Goal: Information Seeking & Learning: Learn about a topic

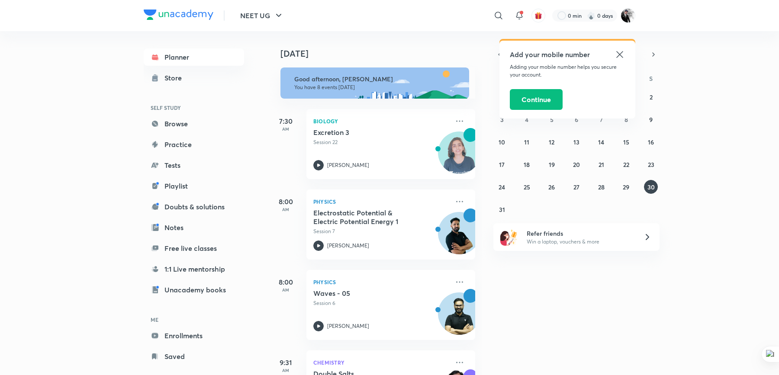
click at [618, 52] on icon at bounding box center [620, 54] width 6 height 6
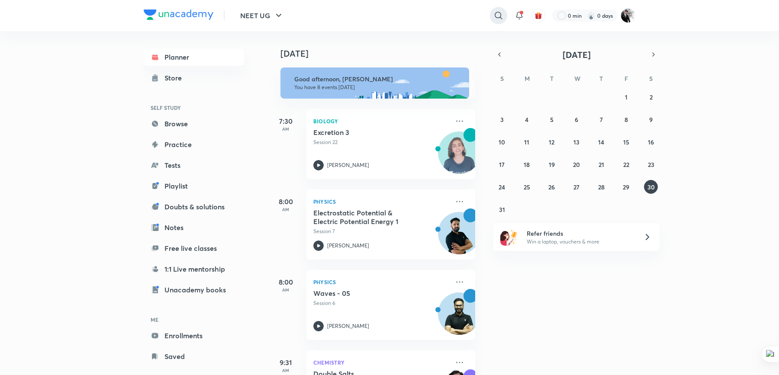
click at [496, 11] on icon at bounding box center [499, 15] width 10 height 10
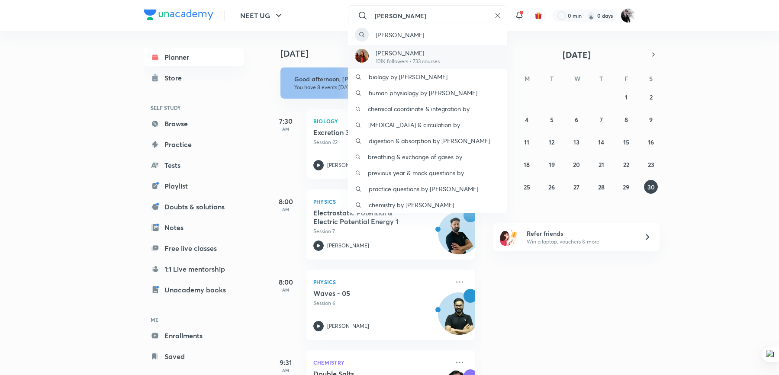
type input "Rakshita"
click at [402, 61] on p "101K followers • 733 courses" at bounding box center [408, 62] width 64 height 8
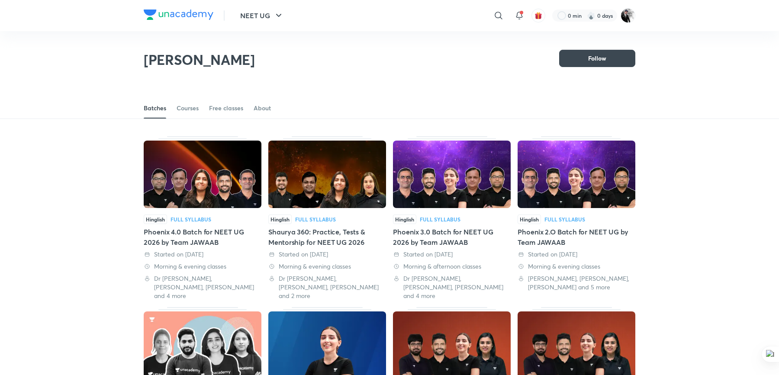
scroll to position [38, 0]
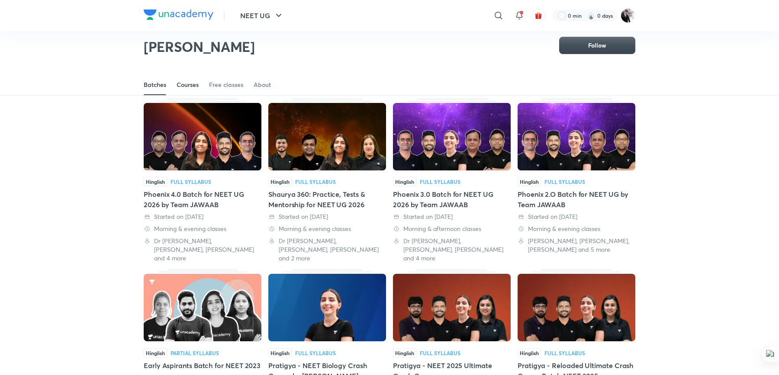
click at [191, 89] on div "Courses" at bounding box center [188, 85] width 22 height 9
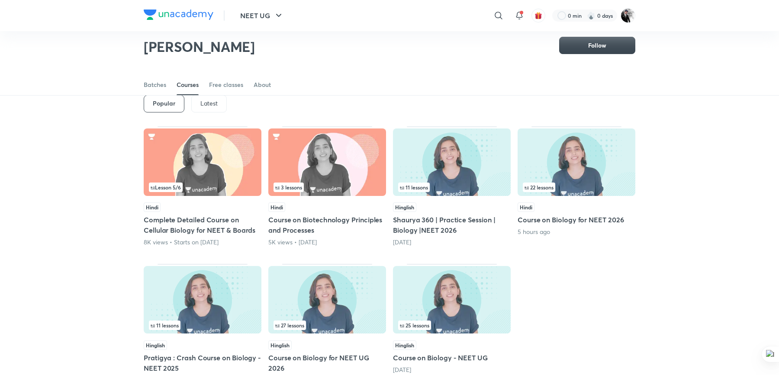
click at [206, 105] on p "Latest" at bounding box center [208, 103] width 17 height 7
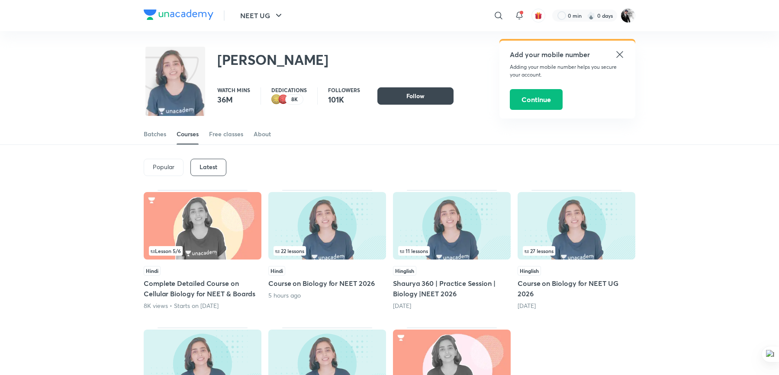
click at [217, 172] on div "Latest" at bounding box center [209, 167] width 36 height 17
click at [232, 297] on h5 "Complete Detailed Course on Cellular Biology for NEET & Boards" at bounding box center [203, 288] width 118 height 21
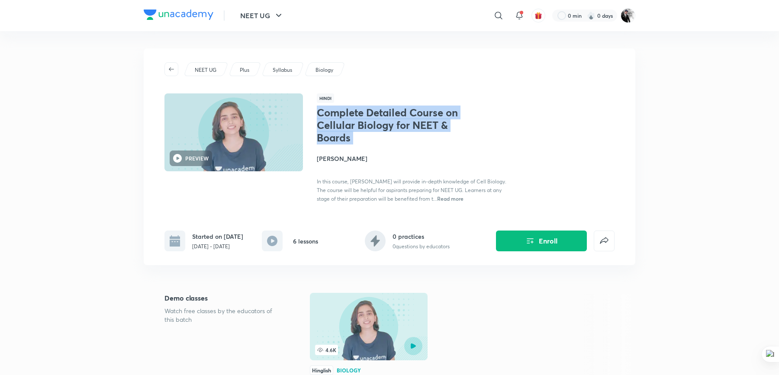
drag, startPoint x: 319, startPoint y: 115, endPoint x: 371, endPoint y: 148, distance: 62.1
click at [371, 148] on div "Complete Detailed Course on Cellular Biology for NEET & Boards Dr. Rakshita Sin…" at bounding box center [414, 155] width 194 height 97
copy h1 "Complete Detailed Course on Cellular Biology for NEET & Boards"
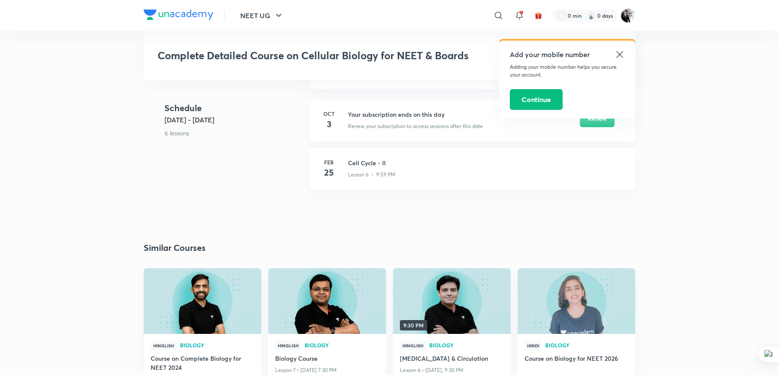
scroll to position [641, 0]
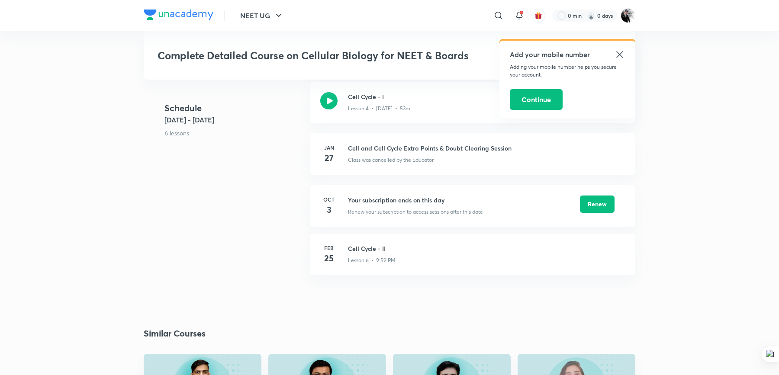
click at [623, 52] on icon at bounding box center [620, 54] width 10 height 10
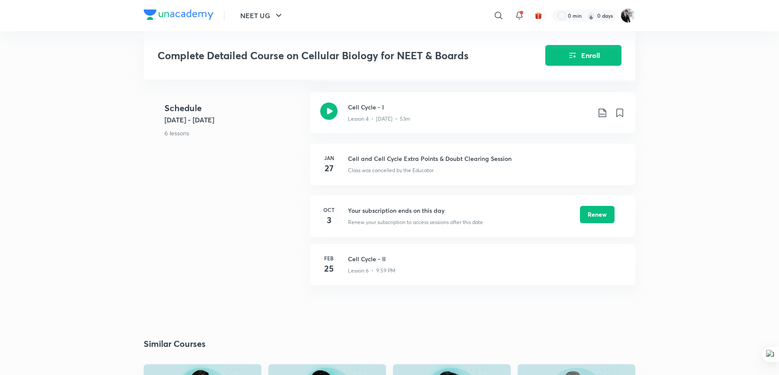
scroll to position [466, 0]
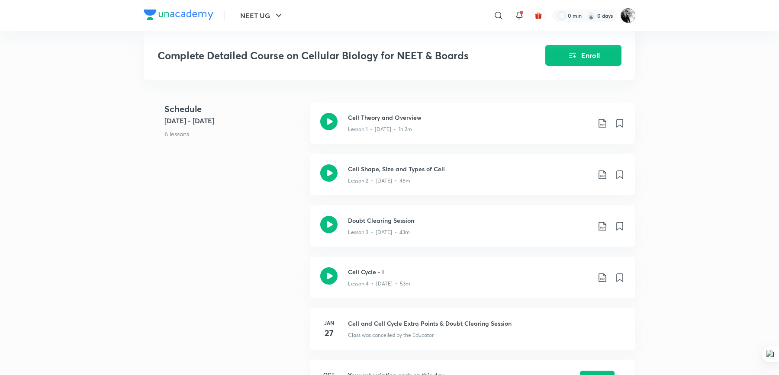
click at [623, 16] on img at bounding box center [628, 15] width 15 height 15
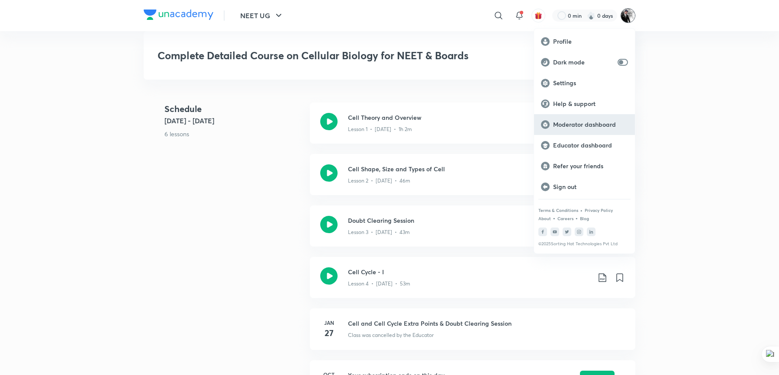
click at [582, 127] on p "Moderator dashboard" at bounding box center [590, 125] width 75 height 8
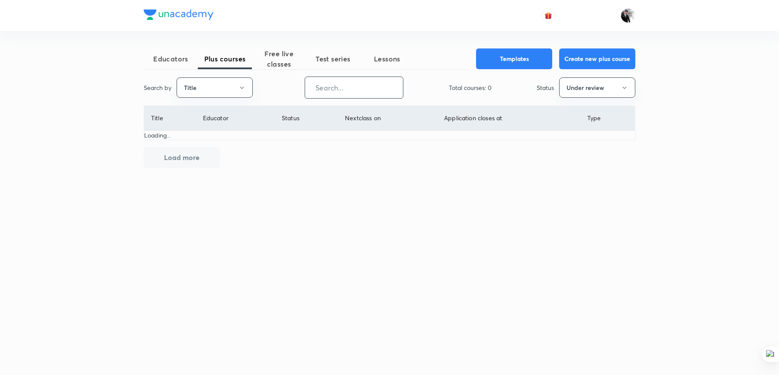
click at [318, 89] on input "text" at bounding box center [354, 88] width 98 height 22
paste input "Complete Detailed Course on Cellular Biology for NEET & Boards"
type input "Complete Detailed Course on Cellular Biology for NEET & Boards"
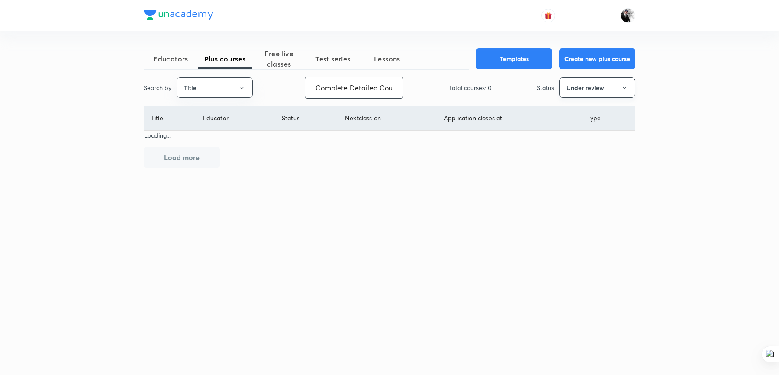
click at [626, 90] on icon "button" at bounding box center [624, 87] width 7 height 7
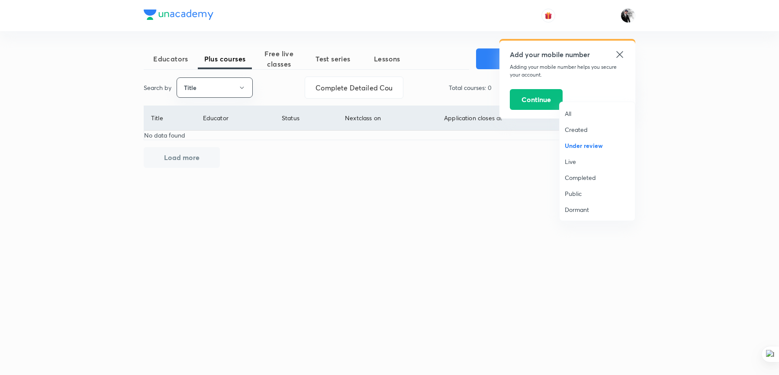
click at [579, 163] on span "Live" at bounding box center [597, 161] width 65 height 9
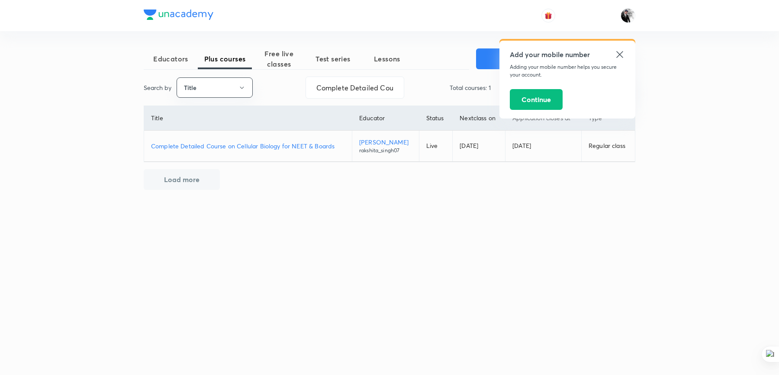
click at [620, 51] on icon at bounding box center [620, 54] width 10 height 10
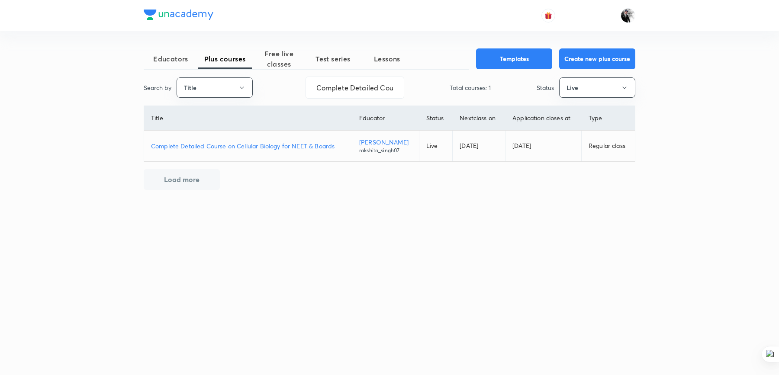
click at [229, 142] on p "Complete Detailed Course on Cellular Biology for NEET & Boards" at bounding box center [248, 146] width 194 height 9
click at [290, 144] on p "Complete Detailed Course on Cellular Biology for NEET & Boards" at bounding box center [248, 146] width 194 height 9
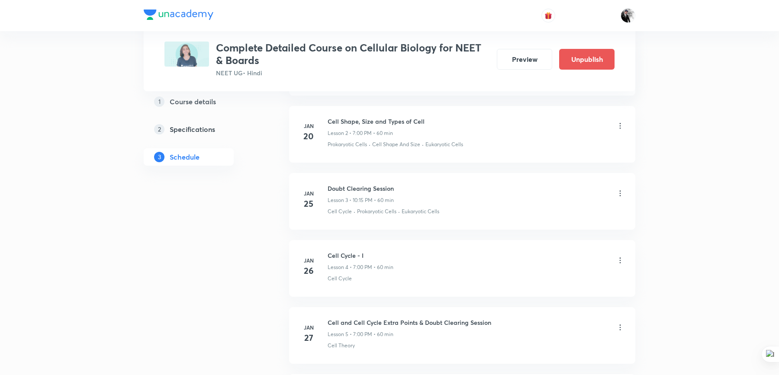
scroll to position [704, 0]
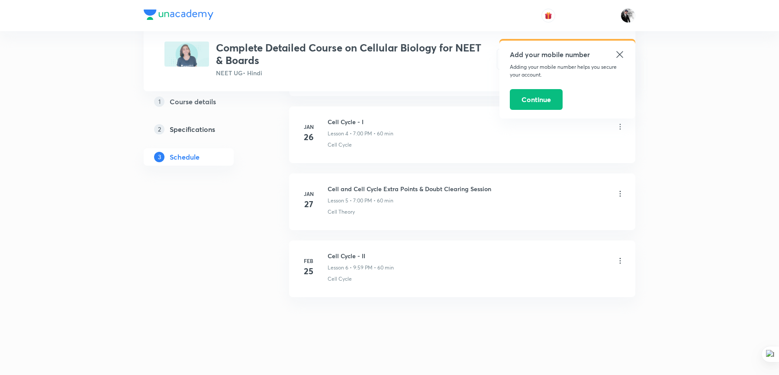
click at [621, 259] on icon at bounding box center [620, 261] width 9 height 9
click at [559, 278] on li "Edit" at bounding box center [577, 280] width 95 height 16
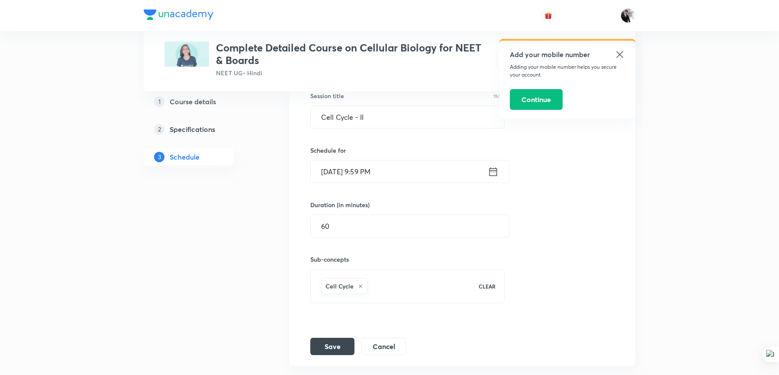
scroll to position [362, 0]
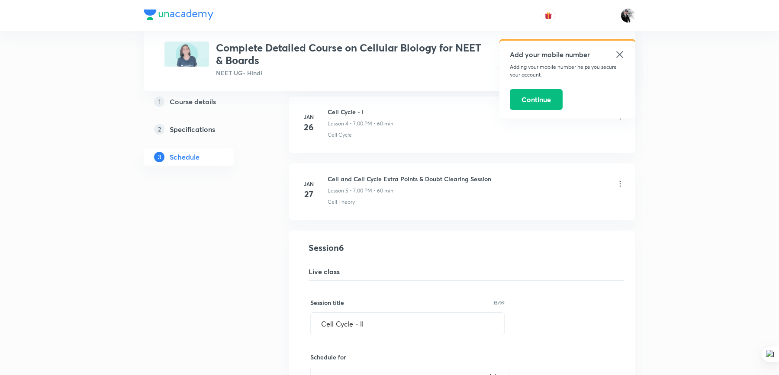
click at [620, 54] on icon at bounding box center [620, 54] width 6 height 6
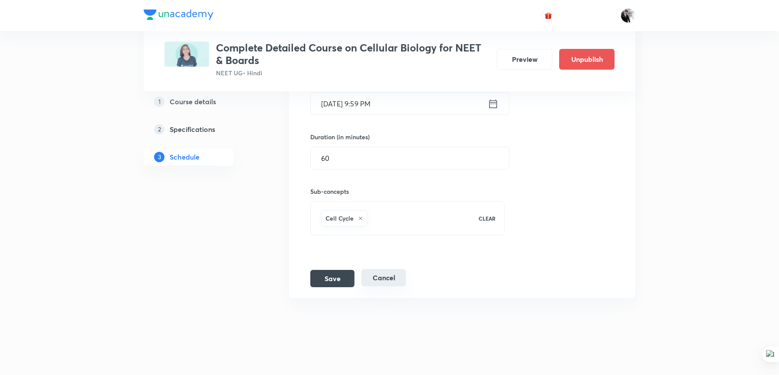
click at [381, 272] on button "Cancel" at bounding box center [384, 277] width 45 height 17
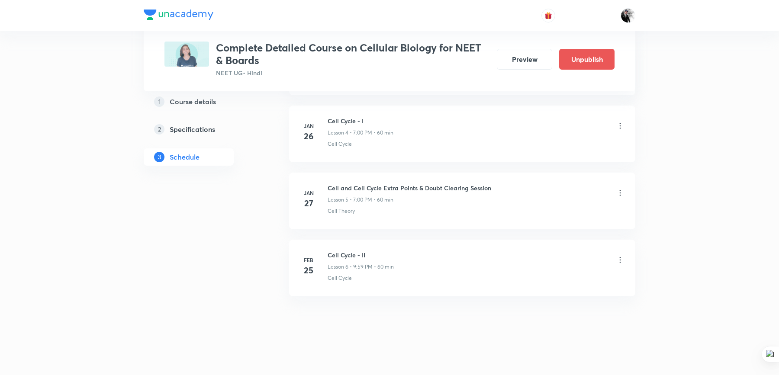
scroll to position [358, 0]
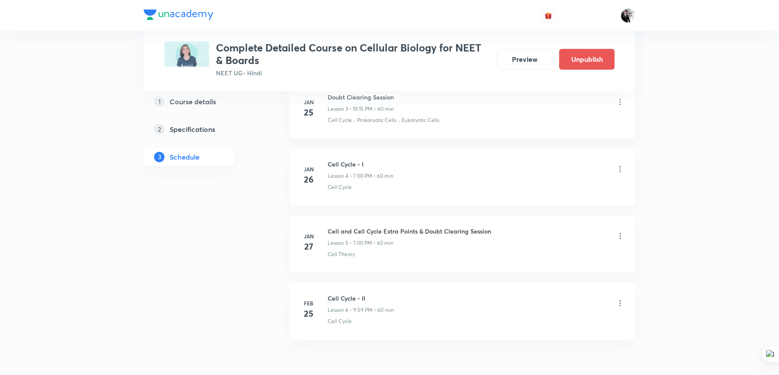
click at [620, 235] on icon at bounding box center [620, 237] width 1 height 6
click at [546, 250] on li "Edit" at bounding box center [577, 257] width 95 height 16
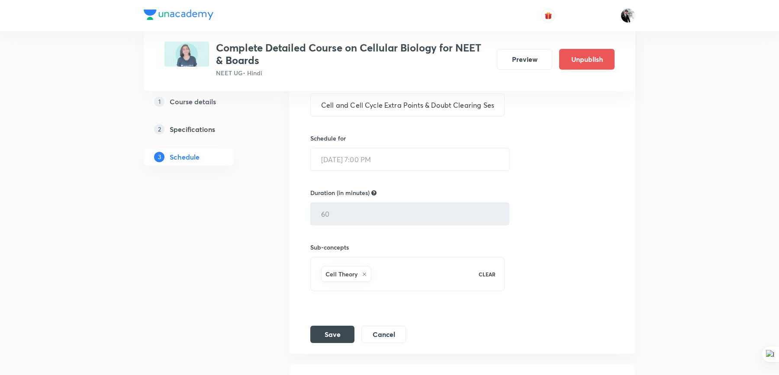
scroll to position [582, 0]
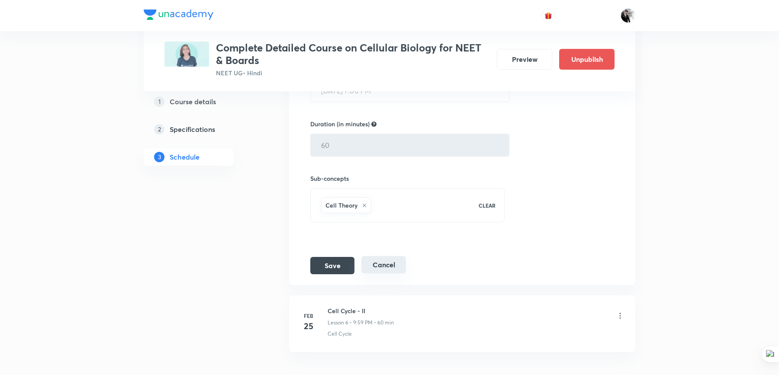
click at [388, 268] on button "Cancel" at bounding box center [384, 264] width 45 height 17
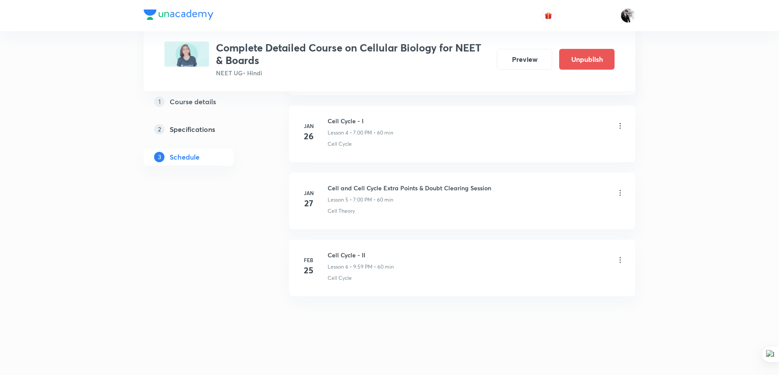
click at [622, 256] on icon at bounding box center [620, 260] width 9 height 9
click at [542, 294] on p "Delete" at bounding box center [546, 295] width 18 height 9
click at [520, 365] on button "Delete" at bounding box center [514, 357] width 76 height 21
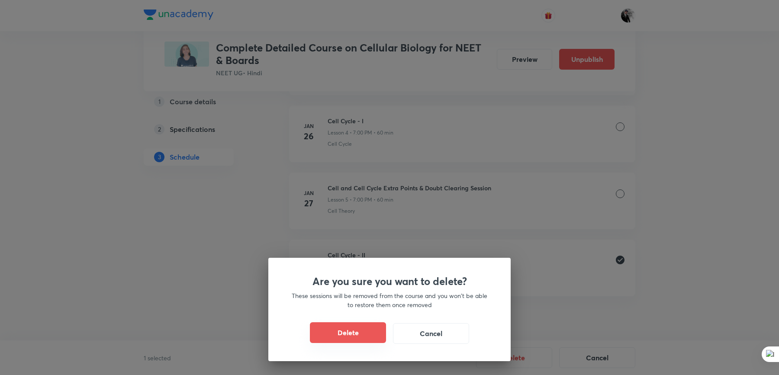
click at [364, 330] on button "Delete" at bounding box center [348, 333] width 76 height 21
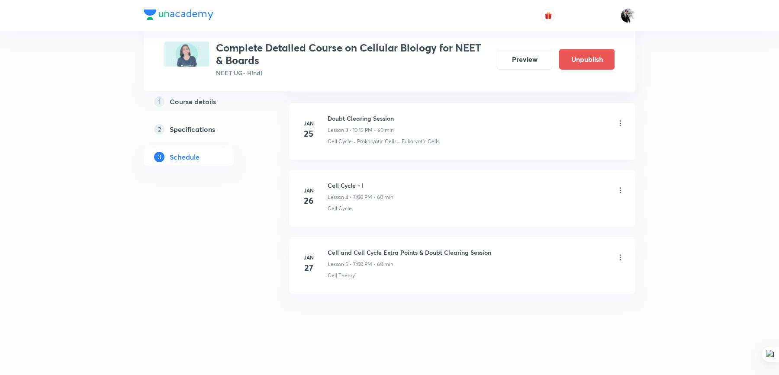
scroll to position [335, 0]
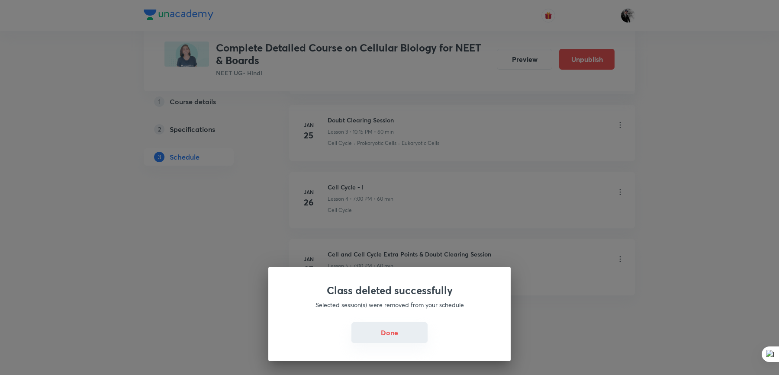
click at [404, 340] on button "Done" at bounding box center [390, 333] width 76 height 21
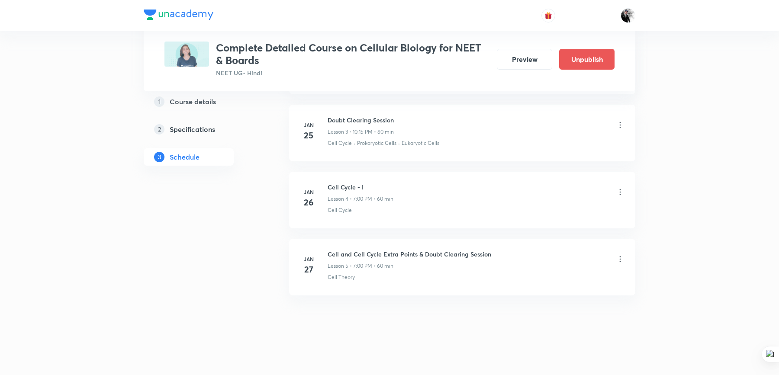
scroll to position [0, 0]
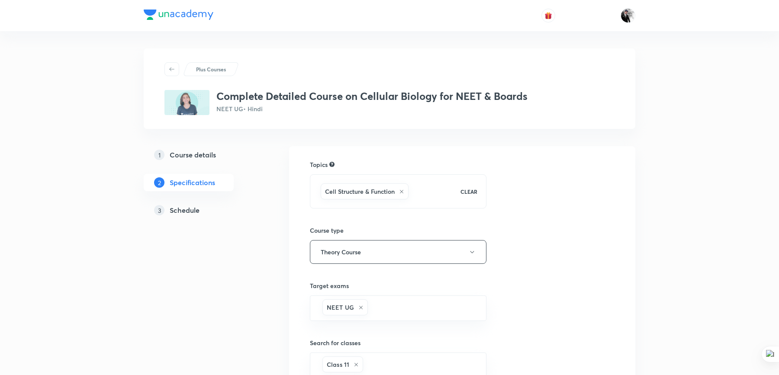
click at [172, 68] on icon at bounding box center [171, 69] width 7 height 7
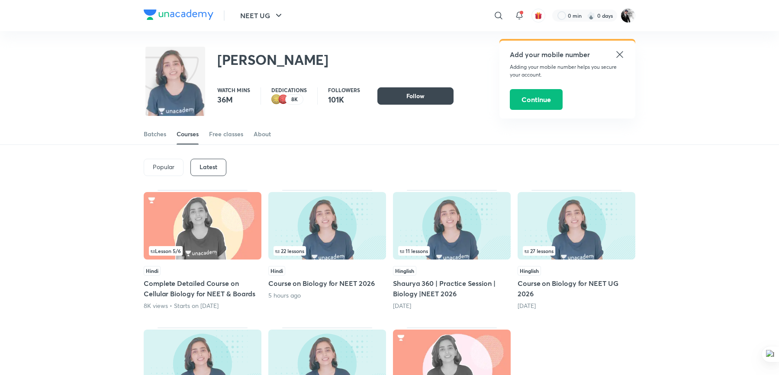
click at [224, 168] on div "Latest" at bounding box center [209, 167] width 36 height 17
click at [215, 171] on h6 "Latest" at bounding box center [209, 167] width 18 height 7
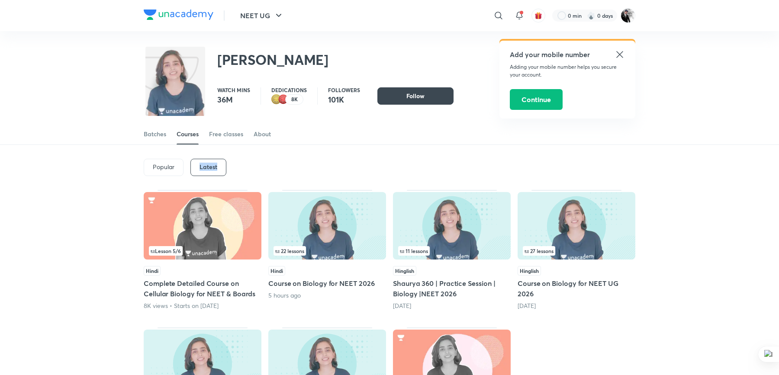
click at [215, 171] on h6 "Latest" at bounding box center [209, 167] width 18 height 7
click at [171, 166] on p "Popular" at bounding box center [164, 167] width 22 height 7
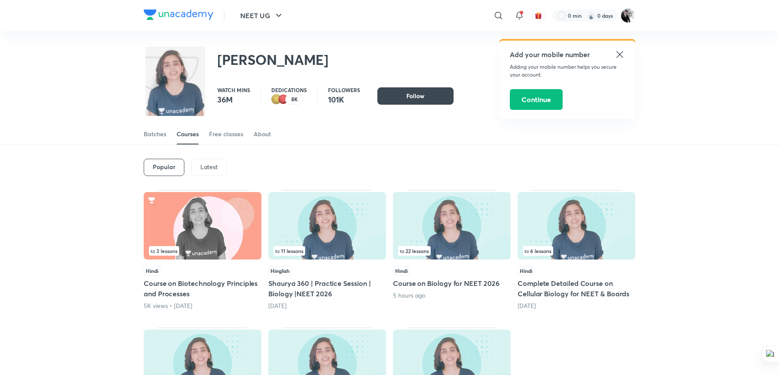
click at [211, 167] on p "Latest" at bounding box center [208, 167] width 17 height 7
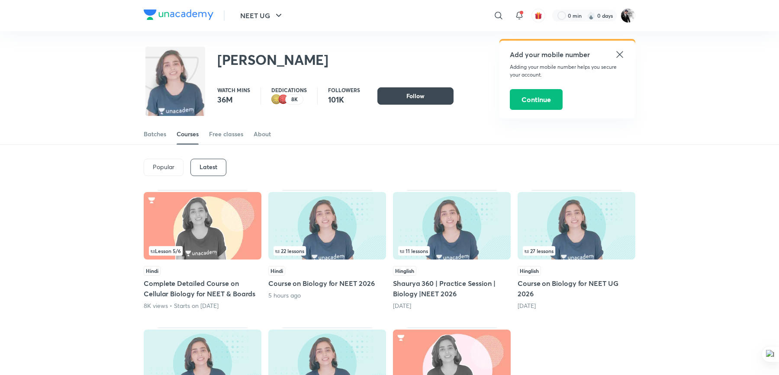
click at [341, 285] on h5 "Course on Biology for NEET 2026" at bounding box center [327, 283] width 118 height 10
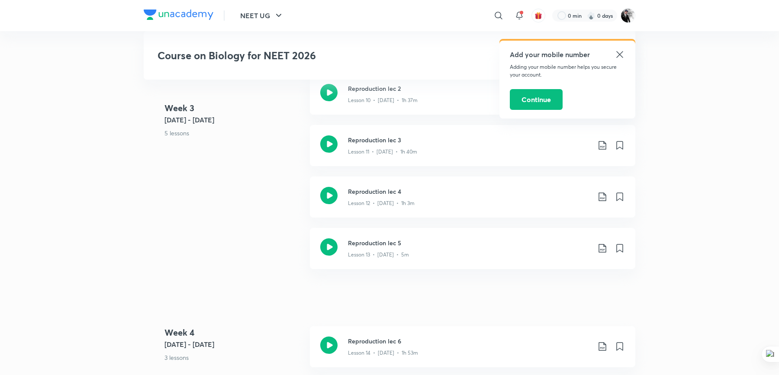
scroll to position [1458, 0]
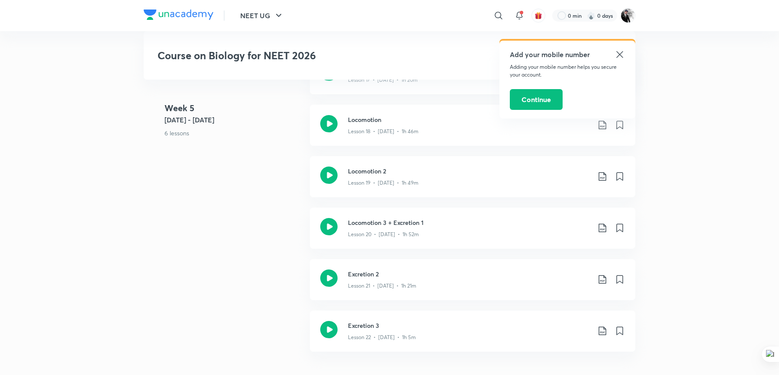
click at [618, 60] on div "Add your mobile number Adding your mobile number helps you secure your account.…" at bounding box center [568, 80] width 136 height 78
click at [621, 49] on icon at bounding box center [620, 54] width 10 height 10
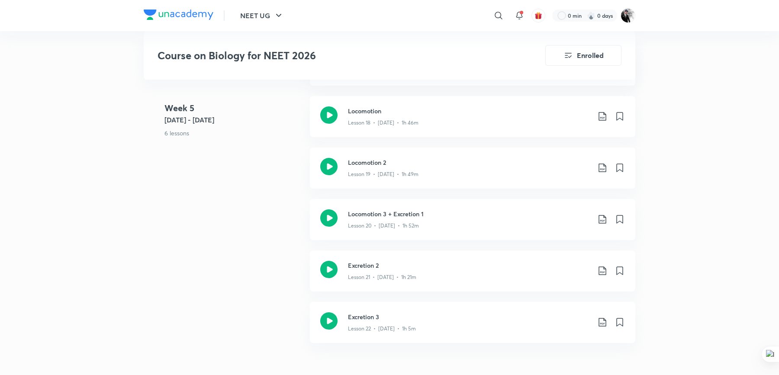
scroll to position [1436, 0]
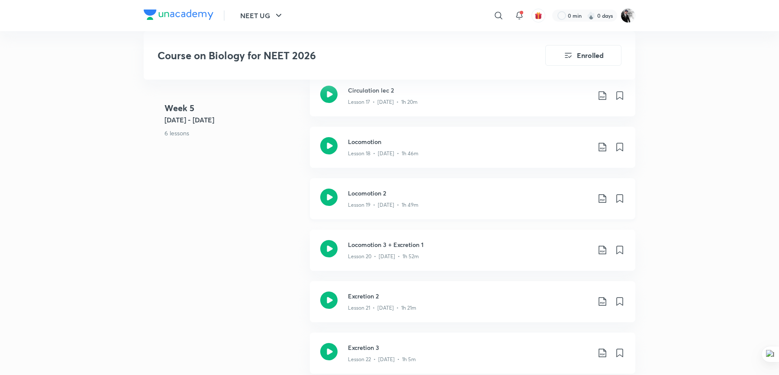
click at [336, 194] on icon at bounding box center [328, 197] width 17 height 17
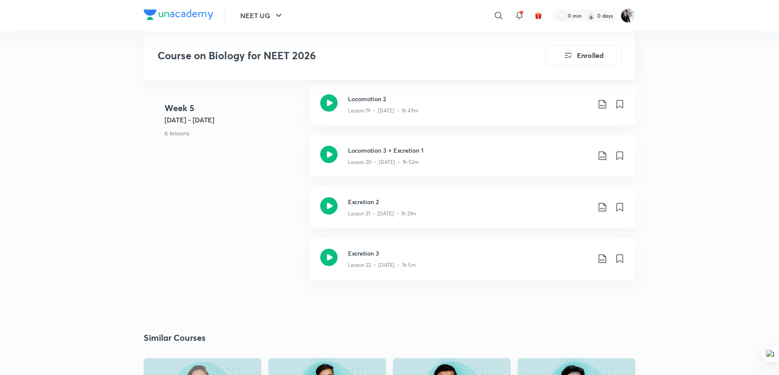
scroll to position [1464, 0]
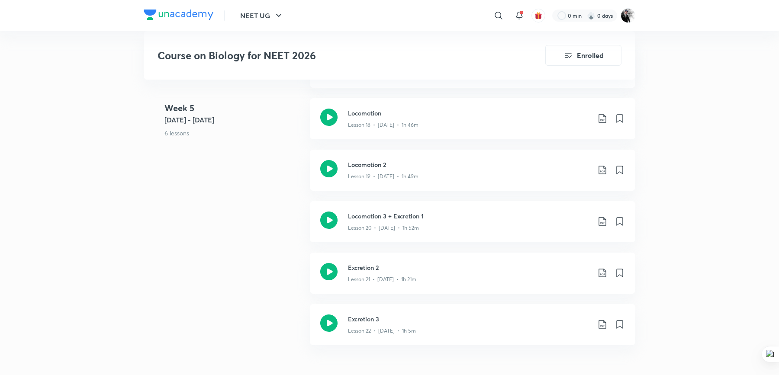
scroll to position [1436, 0]
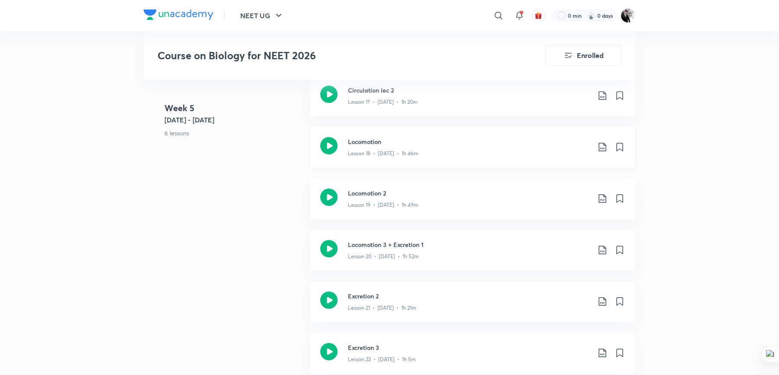
click at [380, 142] on h3 "Locomotion" at bounding box center [469, 141] width 242 height 9
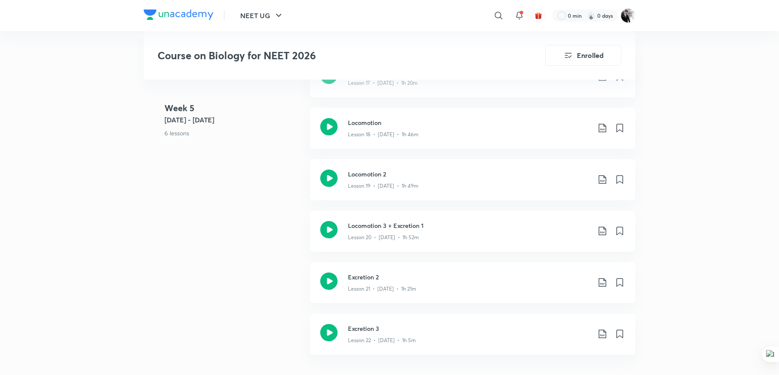
scroll to position [1454, 0]
click at [365, 176] on h3 "Locomotion 2" at bounding box center [469, 174] width 242 height 9
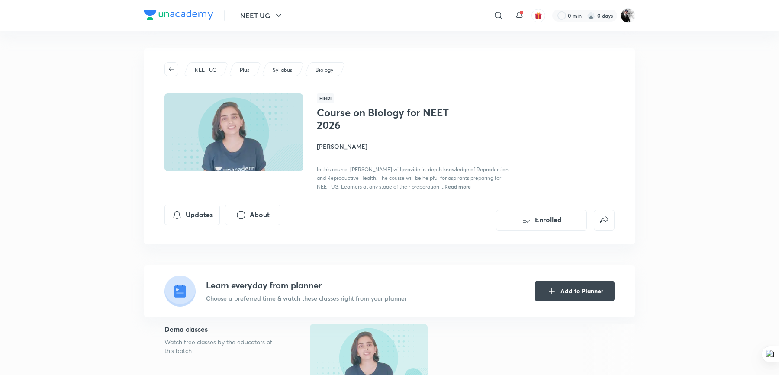
click at [499, 13] on icon at bounding box center [499, 15] width 10 height 10
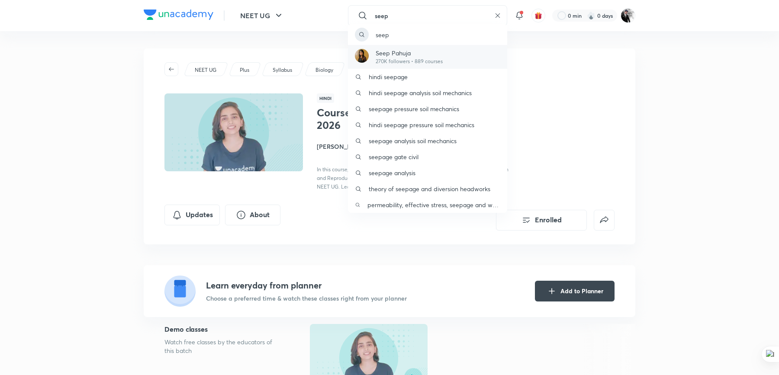
type input "seep"
click at [396, 56] on p "Seep Pahuja" at bounding box center [409, 52] width 67 height 9
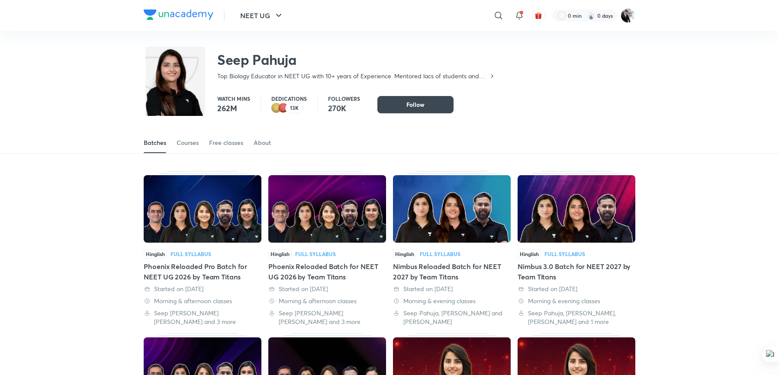
scroll to position [38, 0]
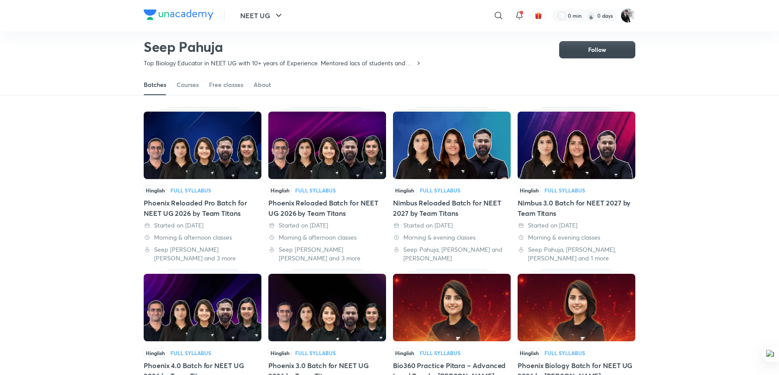
click at [216, 206] on div "Phoenix Reloaded Pro Batch for NEET UG 2026 by Team Titans" at bounding box center [203, 208] width 118 height 21
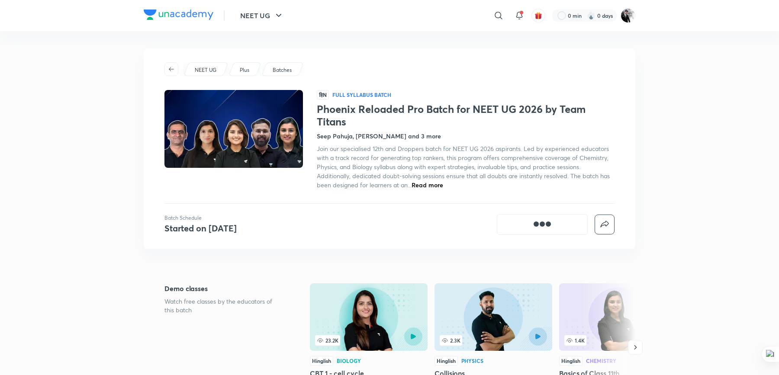
scroll to position [38, 0]
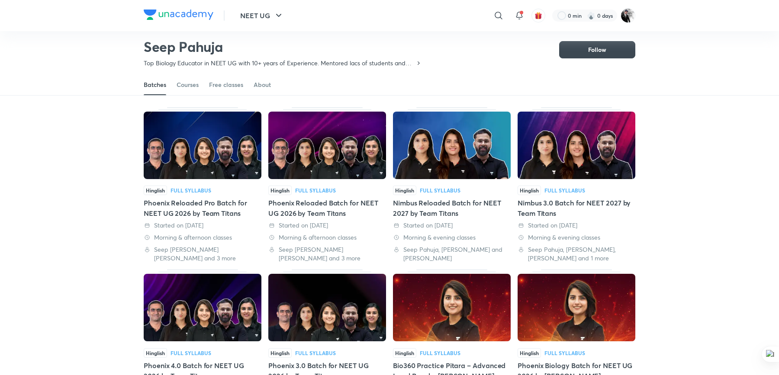
click at [353, 203] on div "Phoenix Reloaded Batch for NEET UG 2026 by Team Titans" at bounding box center [327, 208] width 118 height 21
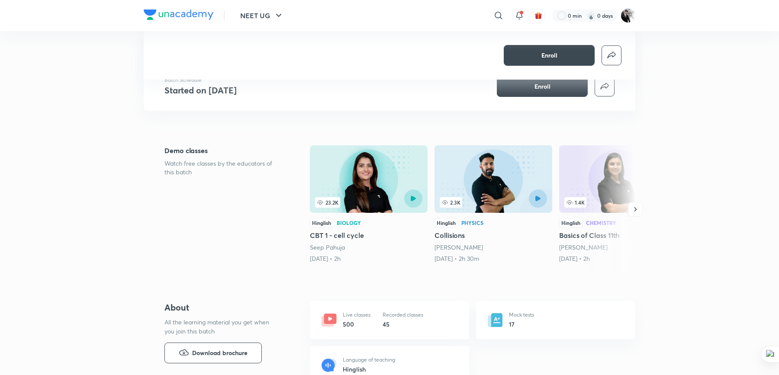
scroll to position [191, 0]
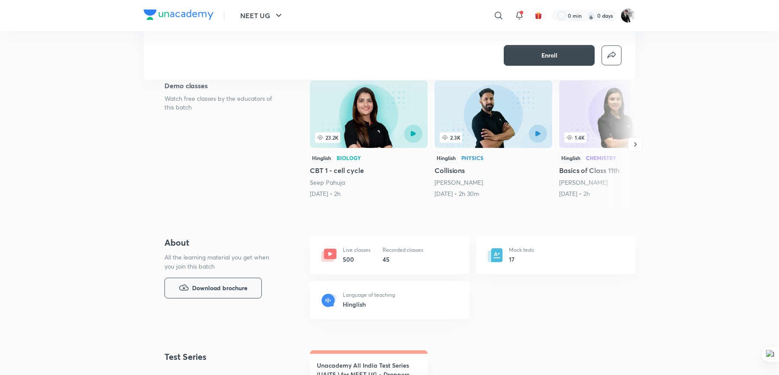
click at [217, 281] on button "Download brochure" at bounding box center [213, 288] width 97 height 21
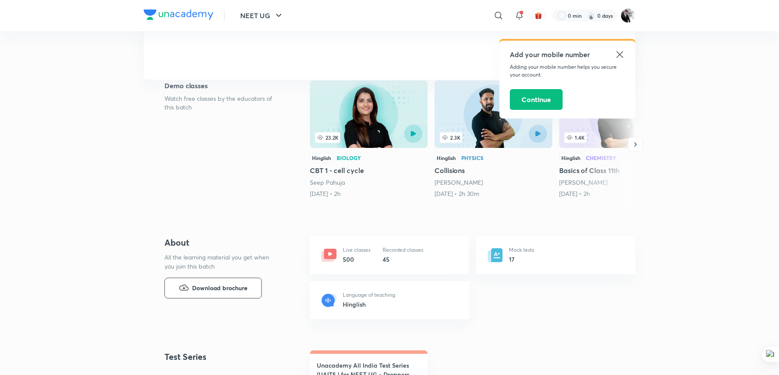
click at [626, 52] on div "Add your mobile number Adding your mobile number helps you secure your account.…" at bounding box center [568, 80] width 136 height 78
click at [621, 54] on icon at bounding box center [620, 54] width 10 height 10
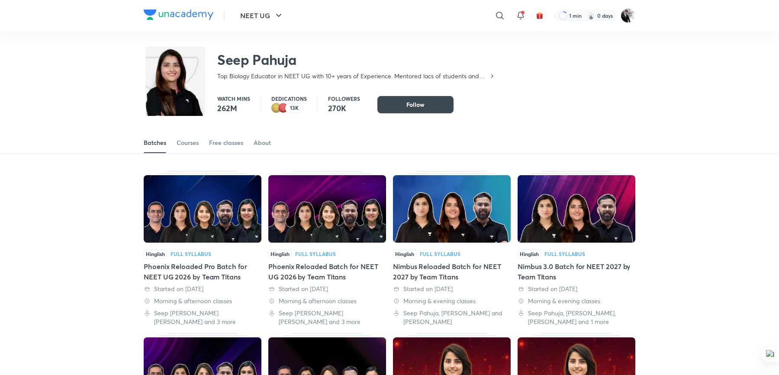
click at [352, 263] on div "Phoenix Reloaded Batch for NEET UG 2026 by Team Titans" at bounding box center [327, 272] width 118 height 21
click at [342, 266] on div "Phoenix Reloaded Batch for NEET UG 2026 by Team Titans" at bounding box center [327, 272] width 118 height 21
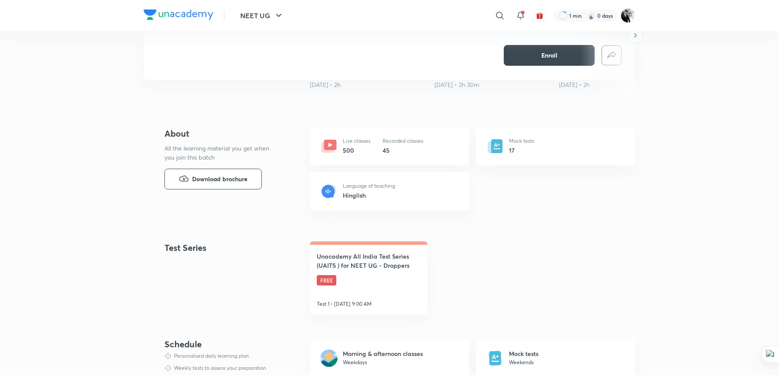
scroll to position [420, 0]
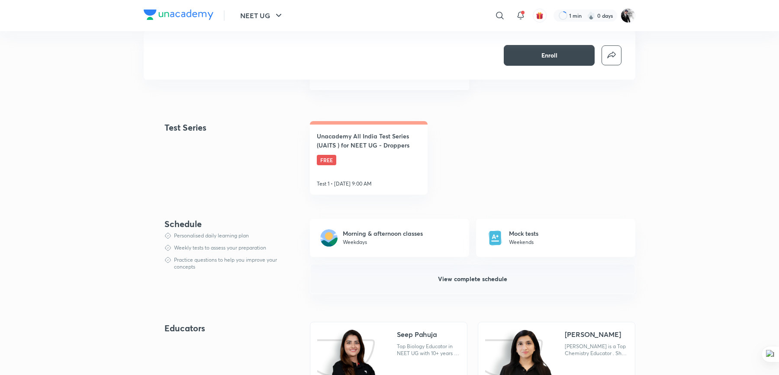
click at [471, 285] on button "View complete schedule" at bounding box center [473, 279] width 326 height 30
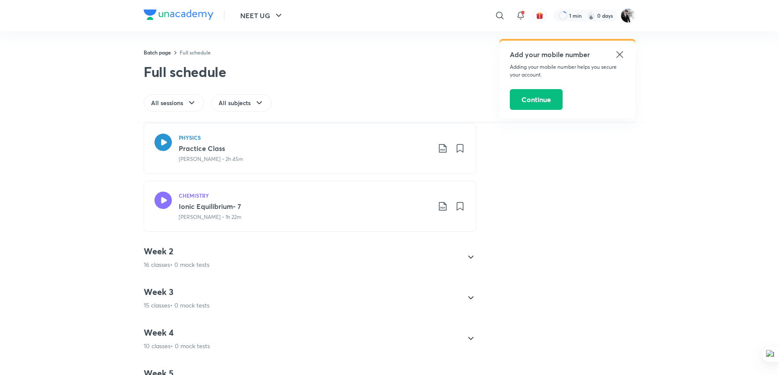
scroll to position [683, 0]
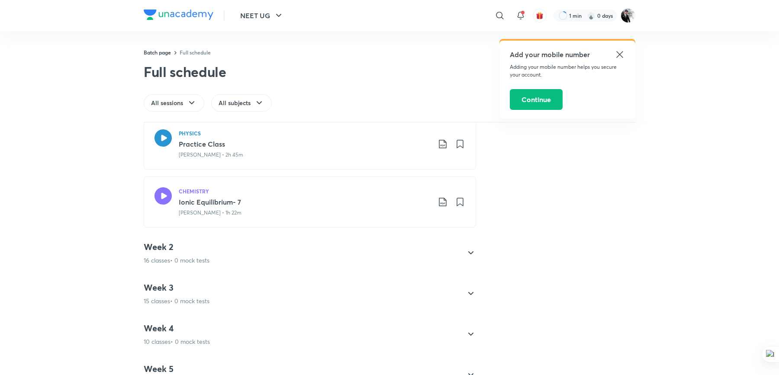
click at [375, 255] on div "Week 2 16 classes • 0 mock tests" at bounding box center [302, 253] width 317 height 23
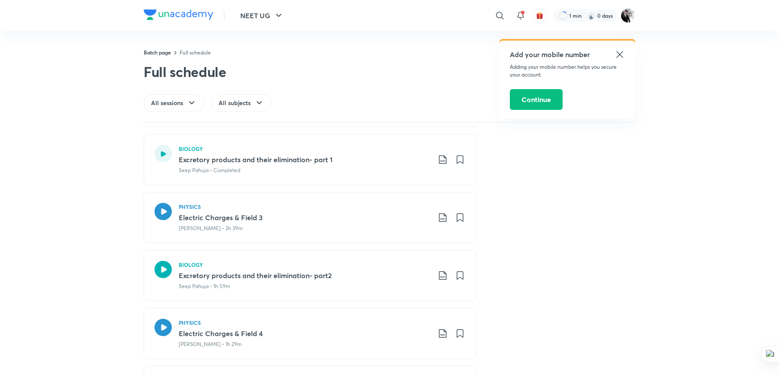
scroll to position [1997, 0]
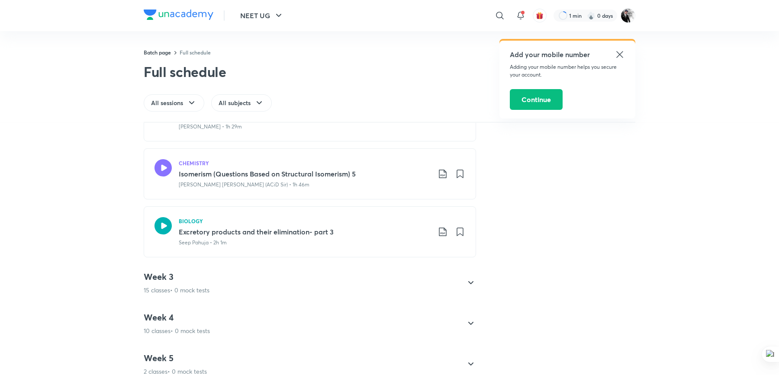
click at [468, 319] on icon at bounding box center [471, 324] width 10 height 10
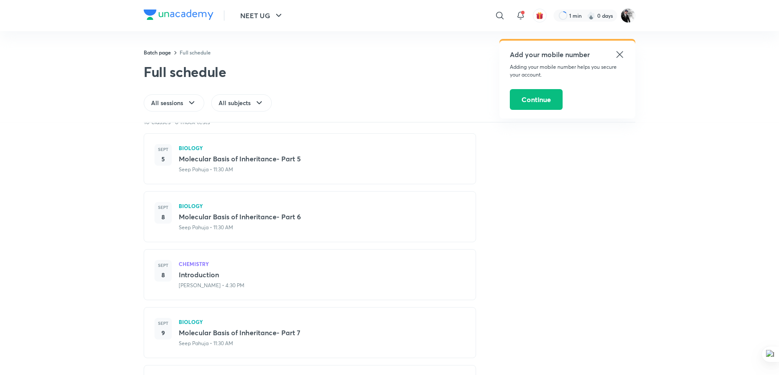
scroll to position [837, 0]
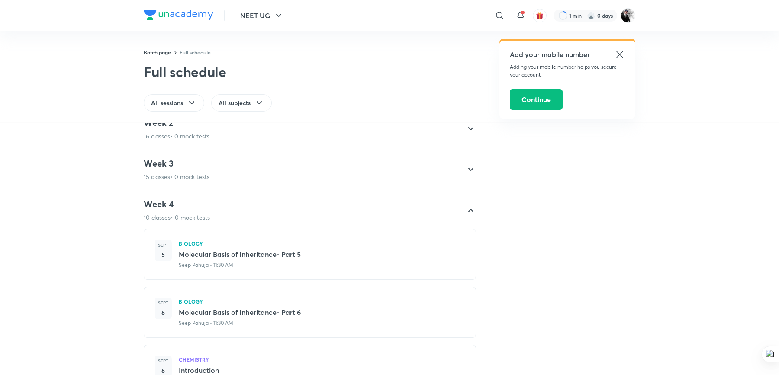
click at [327, 165] on div "Week 3 15 classes • 0 mock tests" at bounding box center [302, 169] width 317 height 23
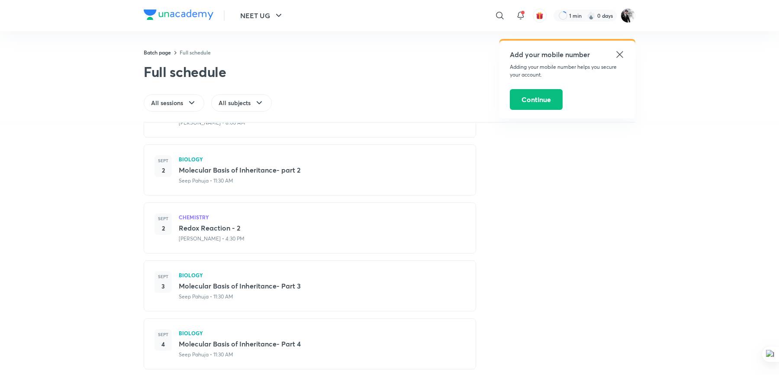
scroll to position [1789, 0]
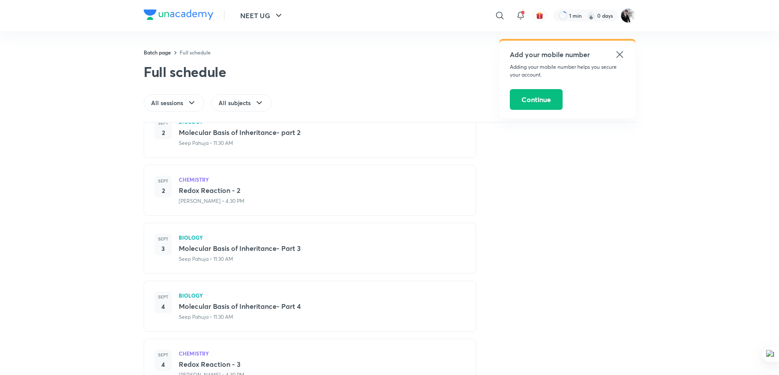
click at [623, 53] on icon at bounding box center [620, 54] width 10 height 10
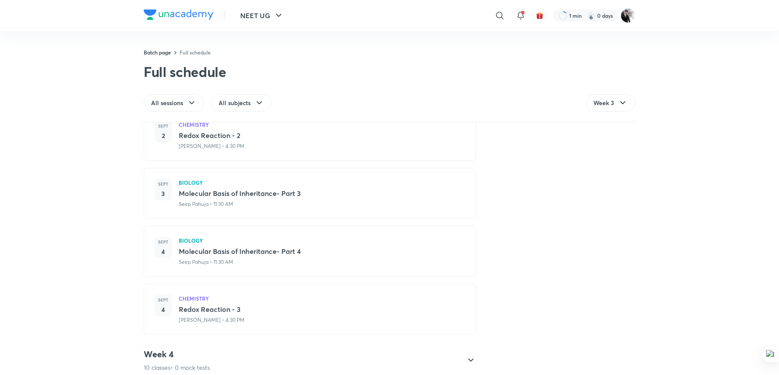
scroll to position [1860, 0]
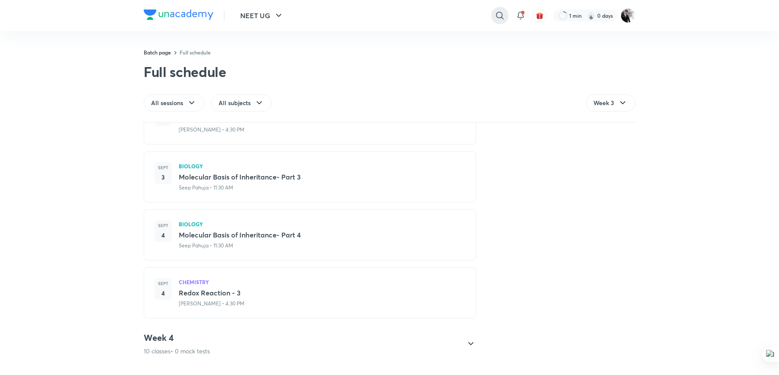
click at [501, 12] on icon at bounding box center [500, 15] width 10 height 10
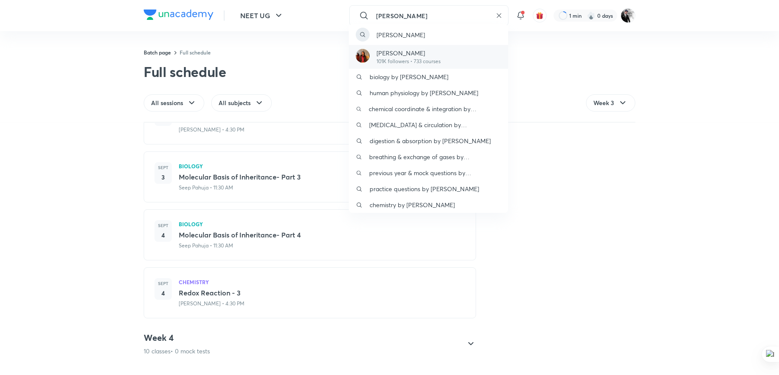
type input "rakshita"
click at [398, 52] on p "Dr. Rakshita Singh" at bounding box center [409, 52] width 64 height 9
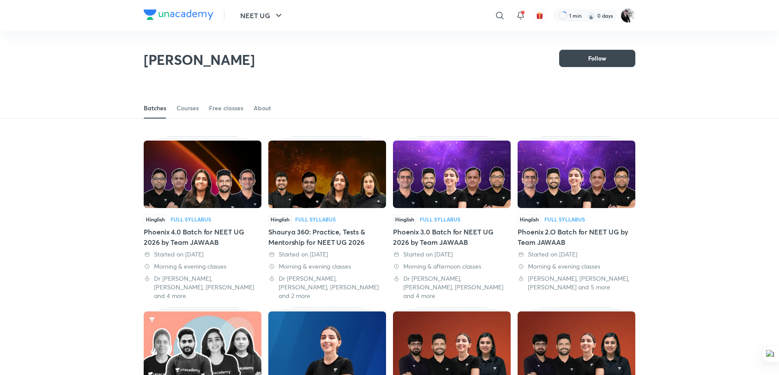
scroll to position [38, 0]
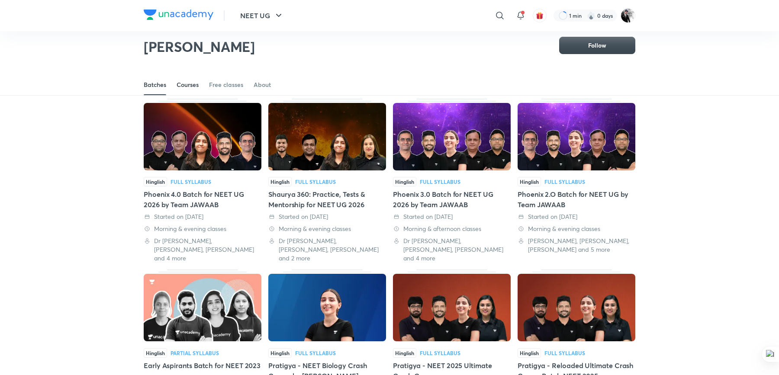
click at [197, 87] on div "Courses" at bounding box center [188, 85] width 22 height 9
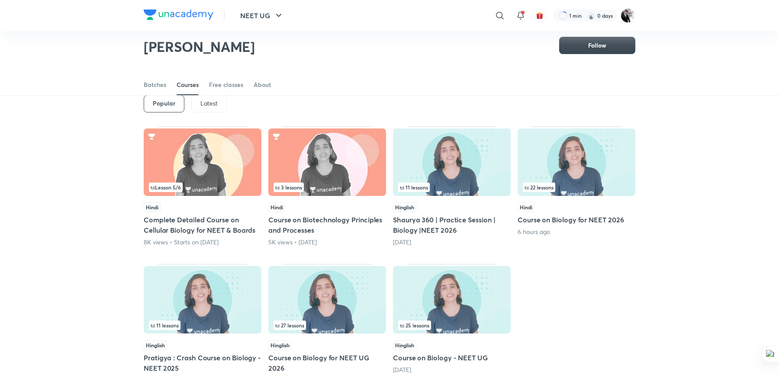
click at [205, 100] on p "Latest" at bounding box center [208, 103] width 17 height 7
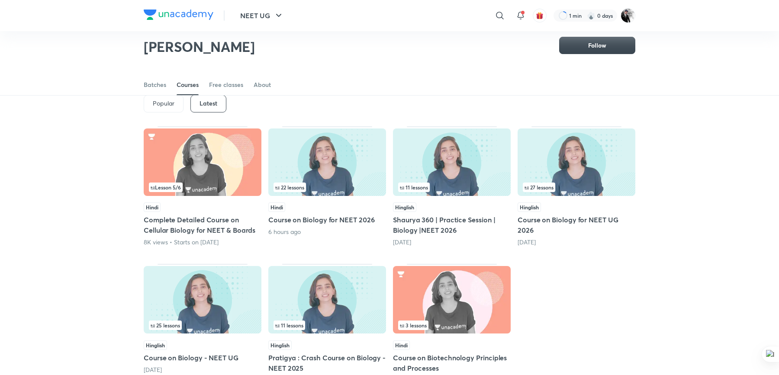
click at [313, 219] on h5 "Course on Biology for NEET 2026" at bounding box center [327, 220] width 118 height 10
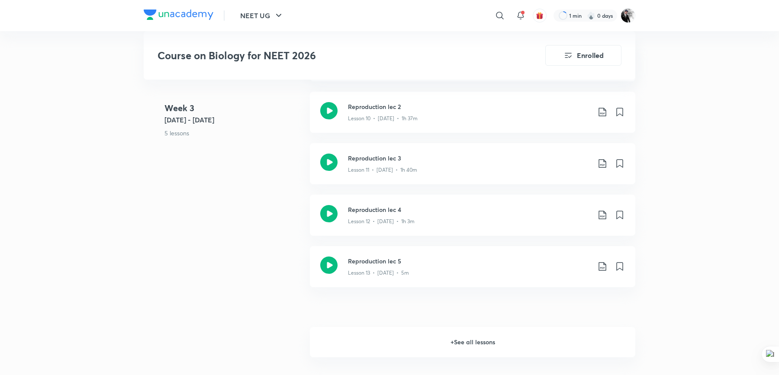
scroll to position [1179, 0]
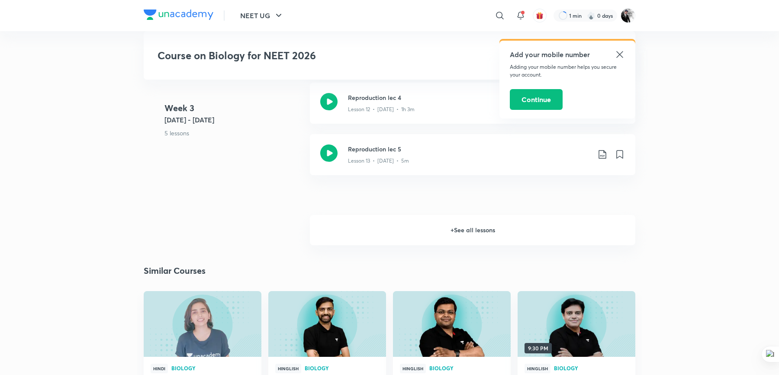
click at [488, 237] on h6 "+ See all lessons" at bounding box center [473, 230] width 326 height 30
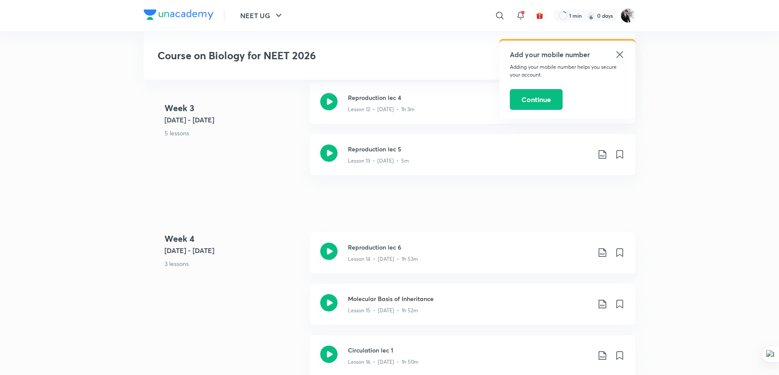
click at [619, 55] on icon at bounding box center [620, 54] width 10 height 10
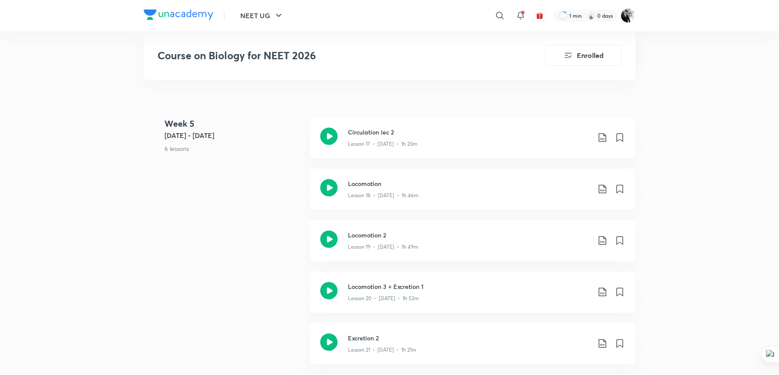
scroll to position [1426, 0]
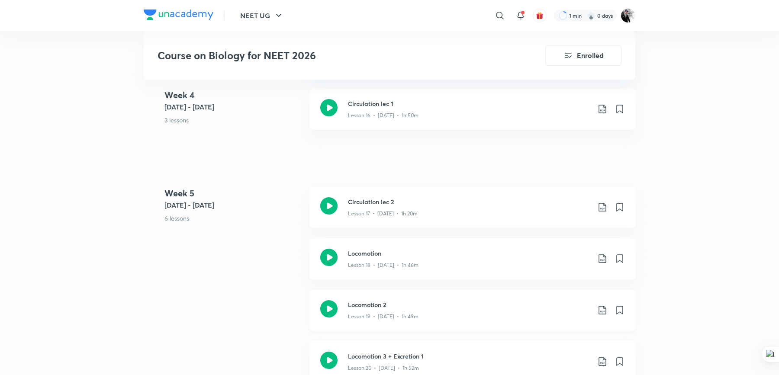
click at [333, 306] on icon at bounding box center [328, 309] width 17 height 17
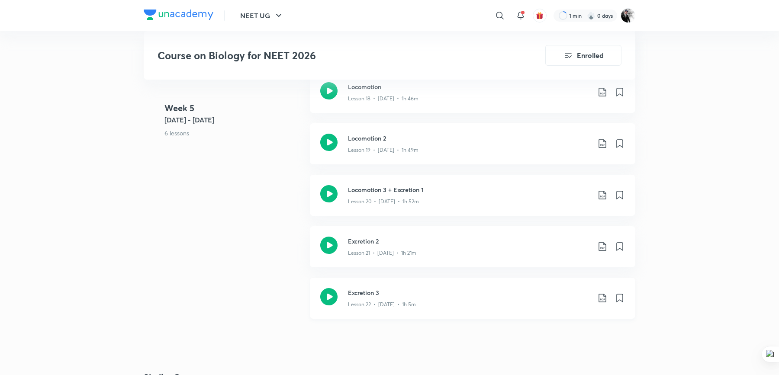
scroll to position [1566, 0]
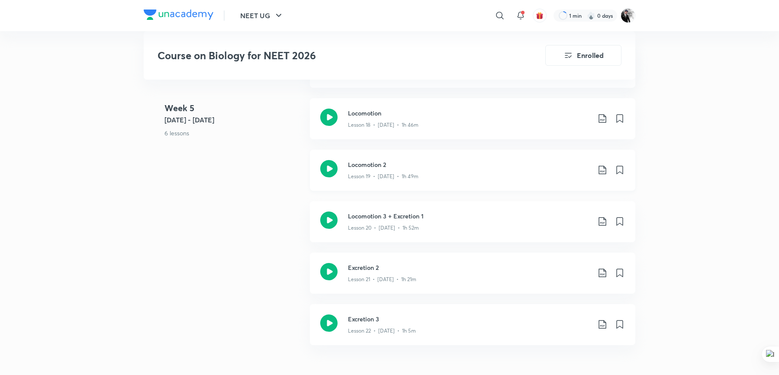
click at [341, 161] on div "Locomotion 2 Lesson 19 • Aug 27 • 1h 49m" at bounding box center [473, 170] width 326 height 41
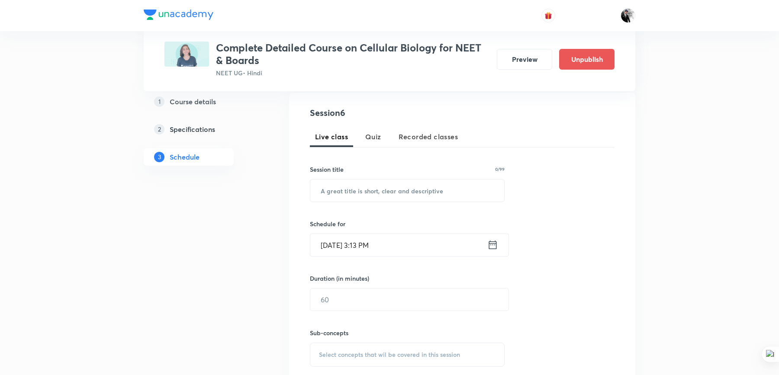
scroll to position [104, 0]
